Goal: Book appointment/travel/reservation

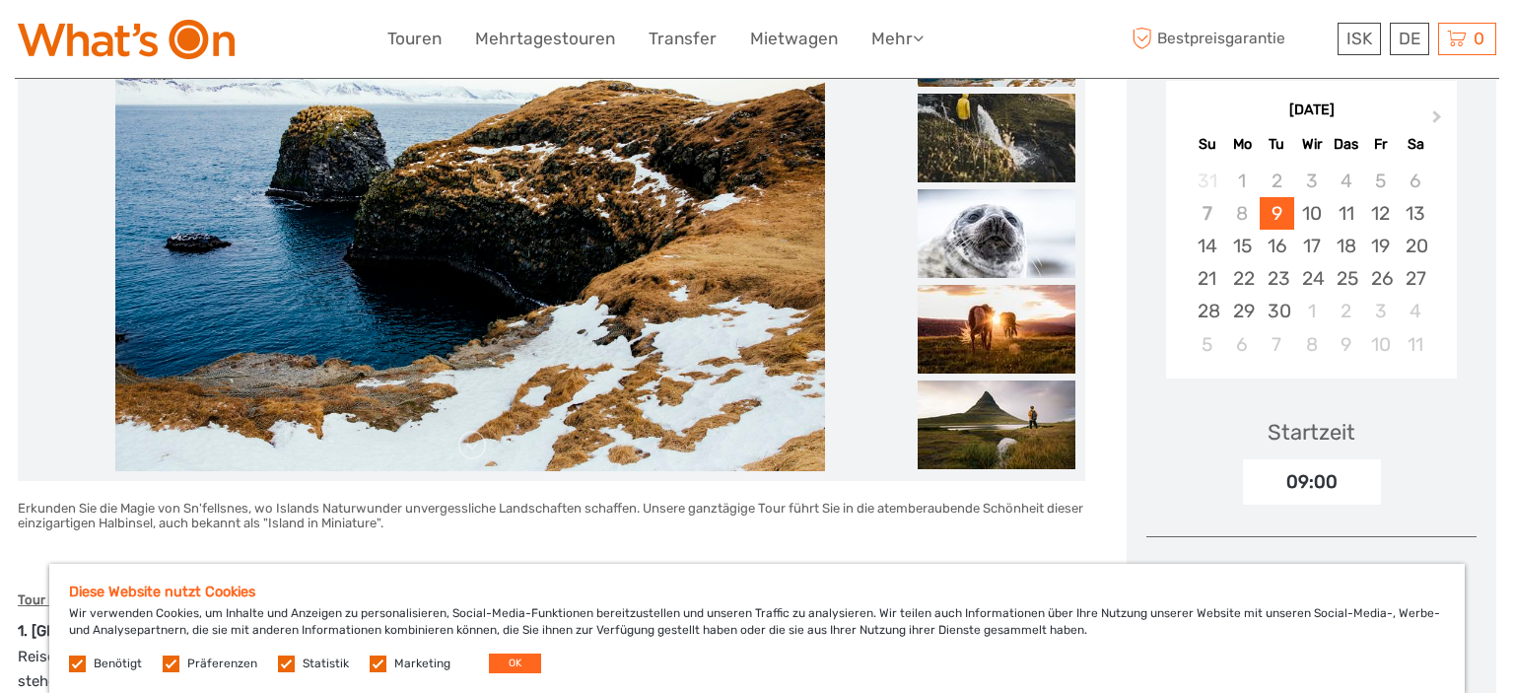
scroll to position [312, 0]
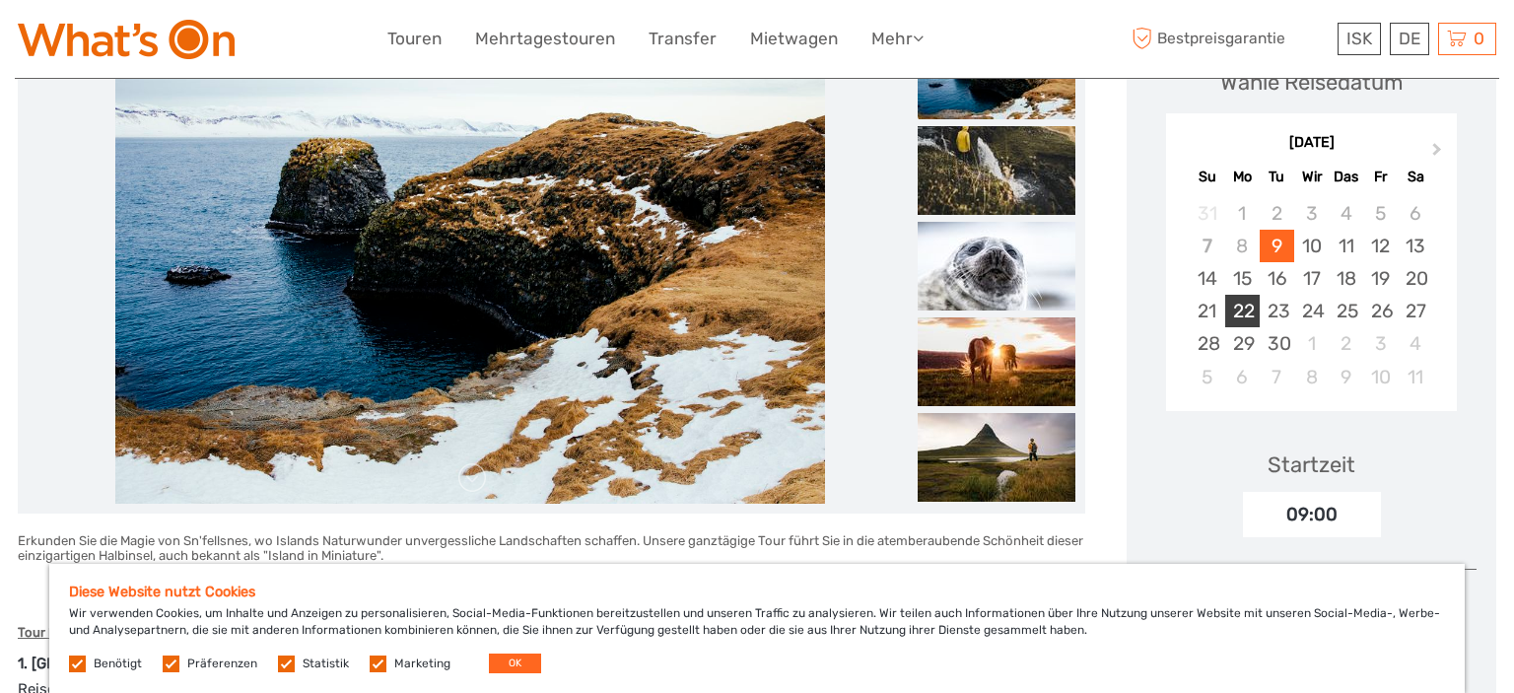
click at [1245, 310] on div "22" at bounding box center [1243, 311] width 35 height 33
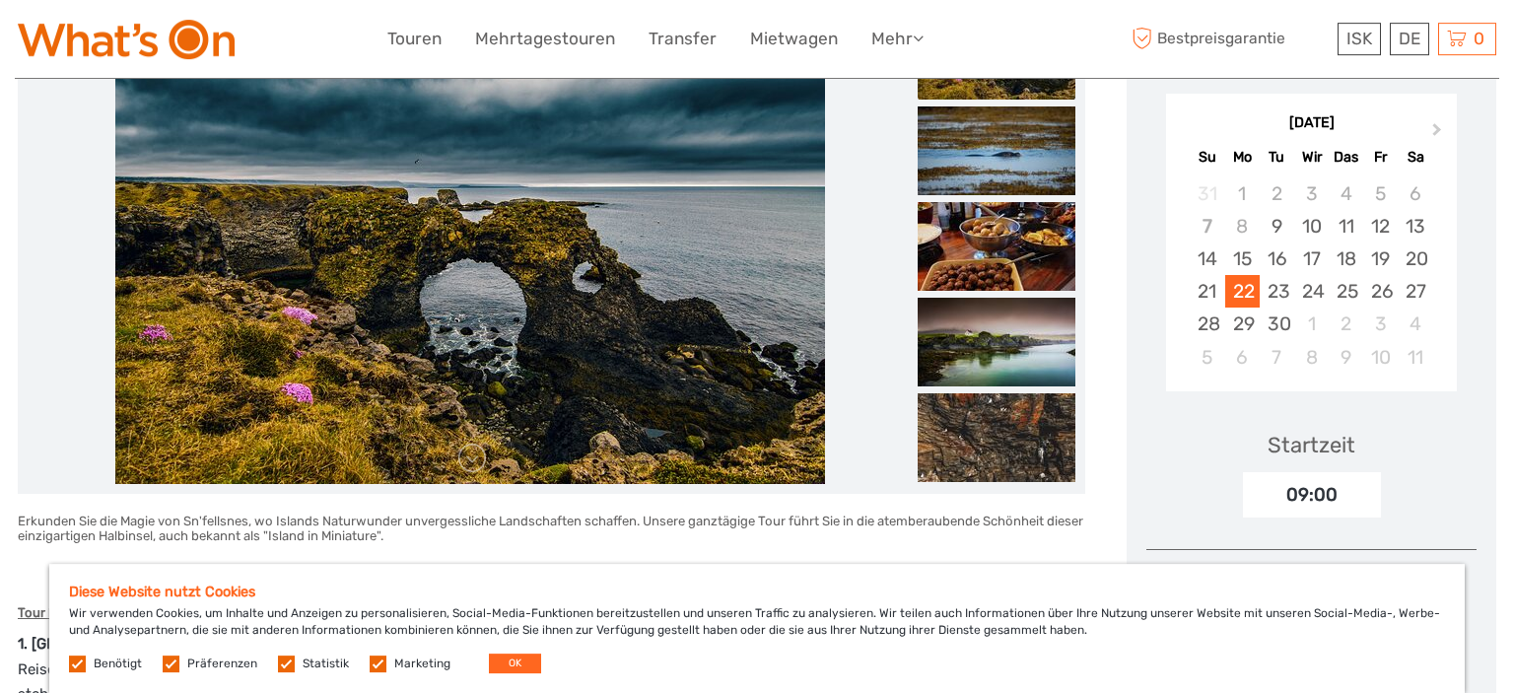
scroll to position [104, 0]
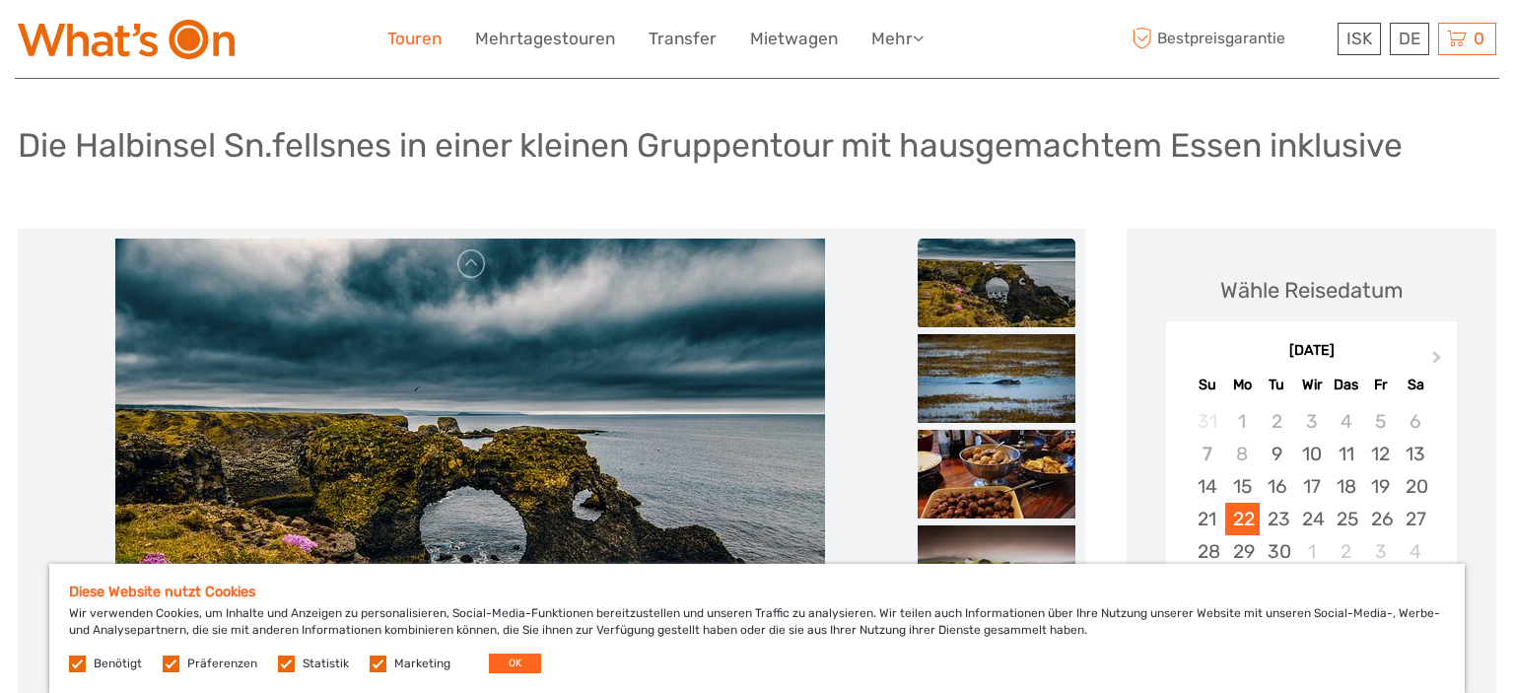
click at [423, 36] on link "Touren" at bounding box center [414, 39] width 54 height 29
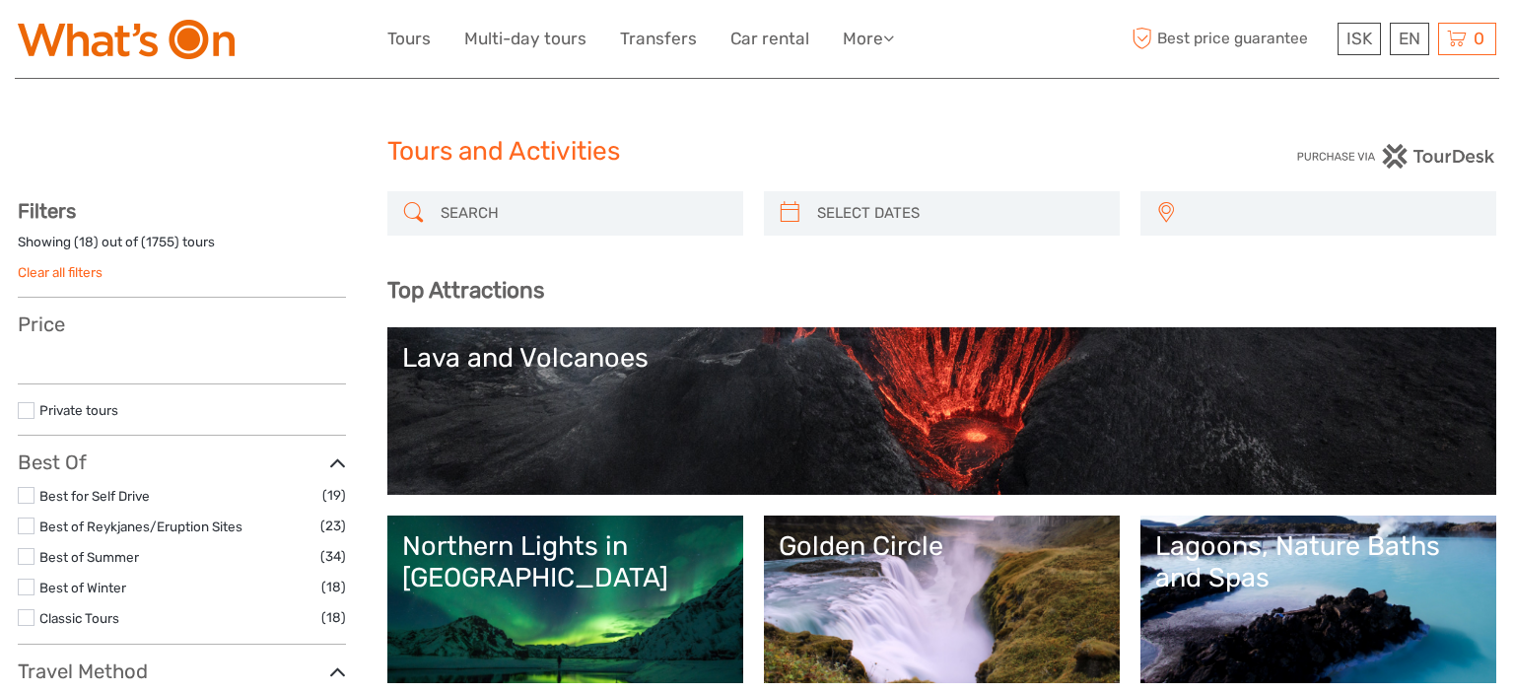
select select
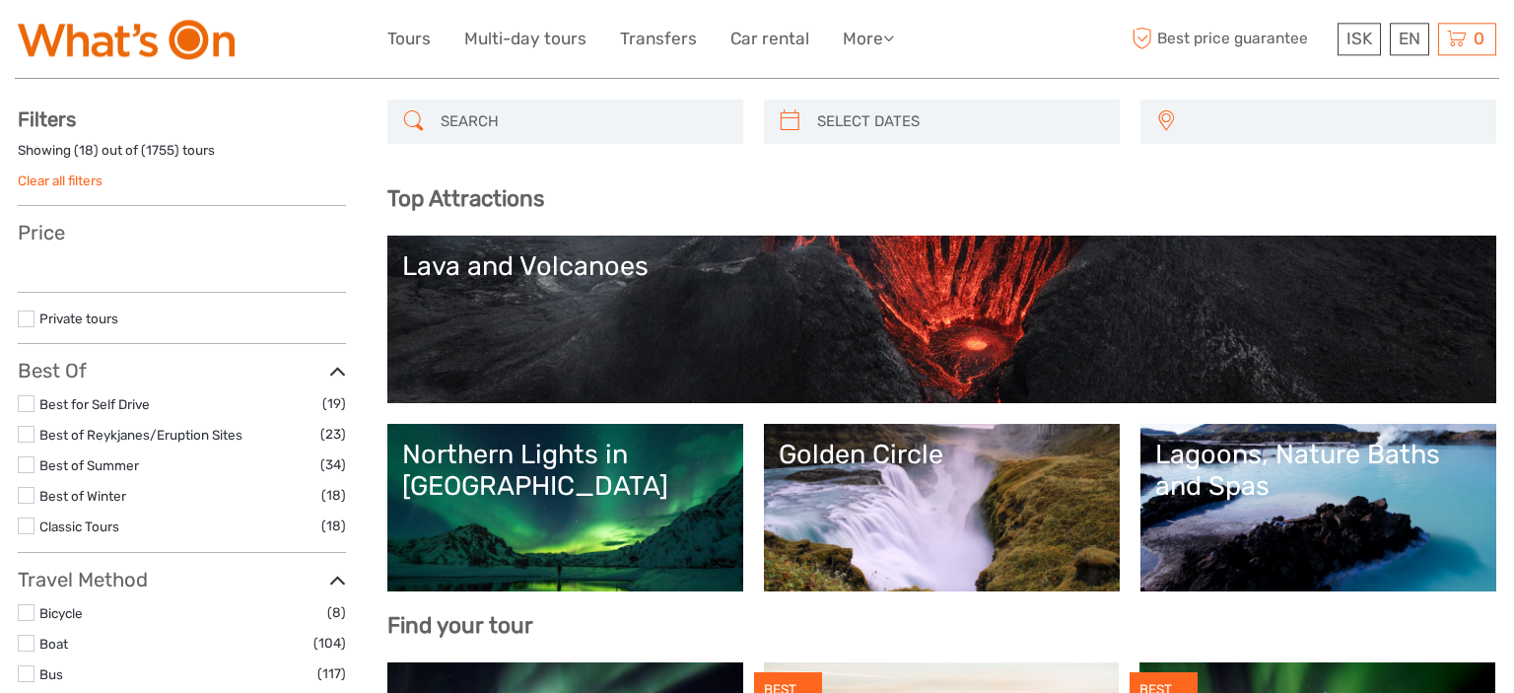
scroll to position [104, 0]
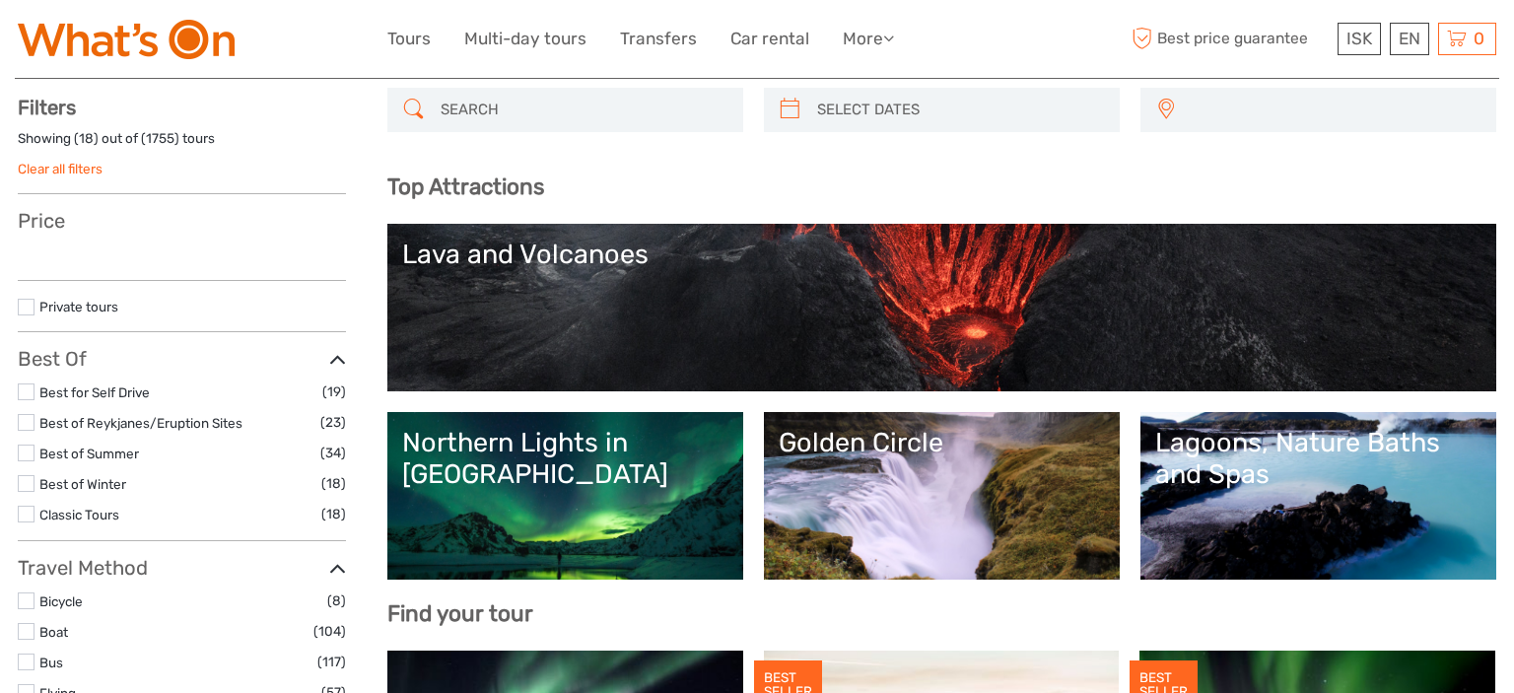
select select
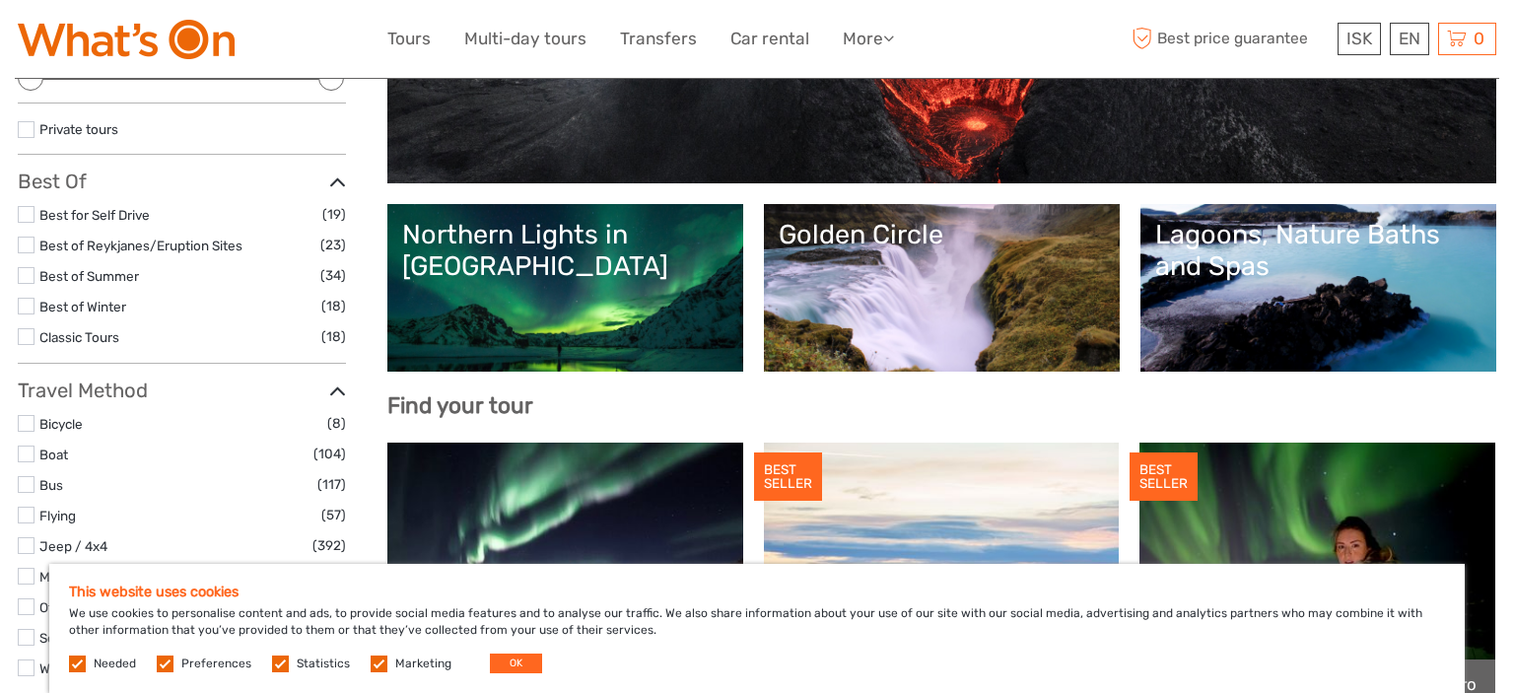
scroll to position [0, 0]
click at [854, 289] on link "Golden Circle" at bounding box center [942, 288] width 326 height 138
